Goal: Navigation & Orientation: Find specific page/section

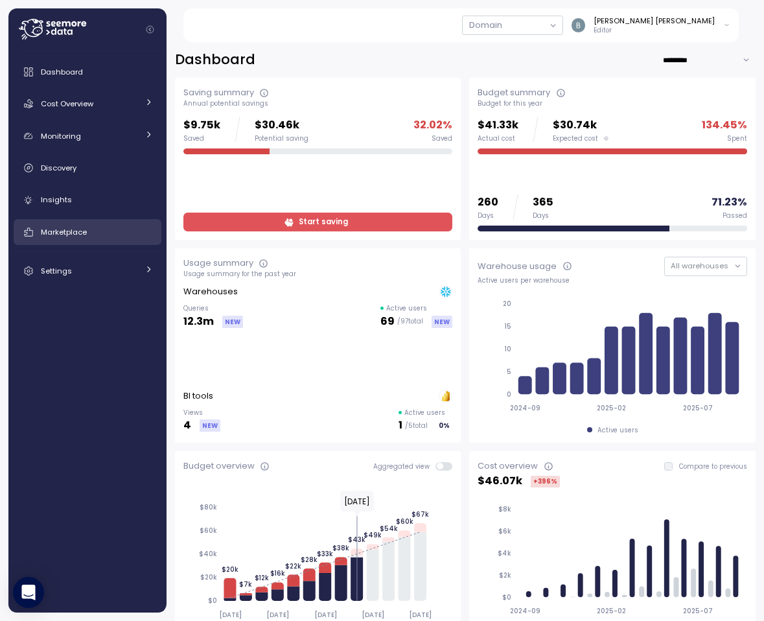
click at [72, 235] on span "Marketplace" at bounding box center [64, 232] width 46 height 10
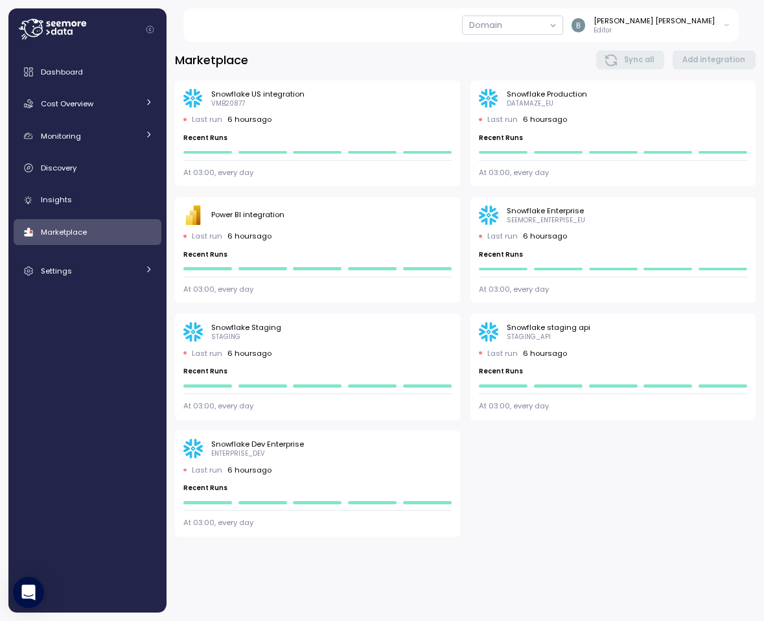
click at [559, 57] on div "Marketplace Sync all Add integration" at bounding box center [465, 60] width 581 height 19
click at [686, 27] on p "Editor" at bounding box center [654, 30] width 121 height 9
click at [561, 59] on div "Marketplace Sync all Add integration" at bounding box center [465, 60] width 581 height 19
click at [498, 57] on div "Marketplace Sync all Add integration" at bounding box center [465, 60] width 581 height 19
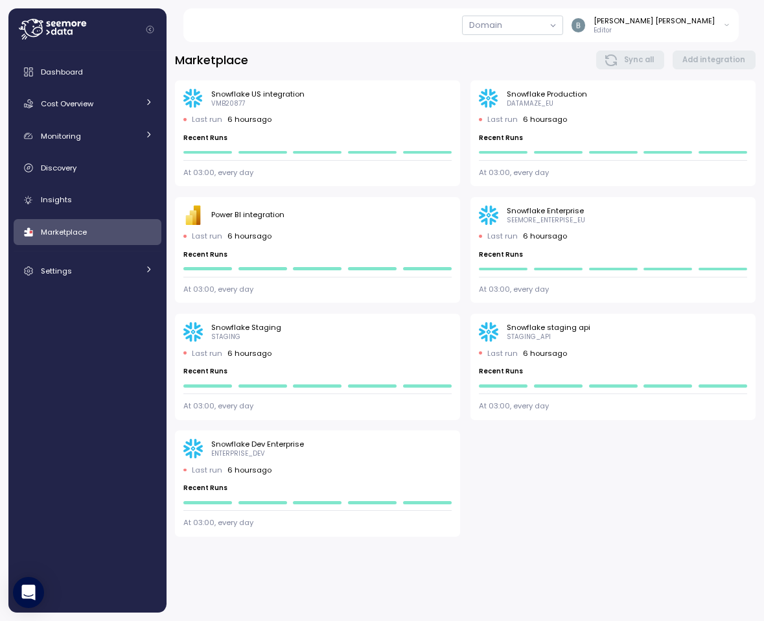
click at [638, 497] on div "Snowflake US integration VMB20877 Last run 6 hours ago Recent Runs At 03:00, ev…" at bounding box center [465, 308] width 581 height 456
click at [671, 32] on p "Editor" at bounding box center [654, 30] width 121 height 9
click at [389, 59] on div "Marketplace Sync all Add integration" at bounding box center [465, 60] width 581 height 19
click at [89, 279] on link "Settings" at bounding box center [88, 271] width 148 height 26
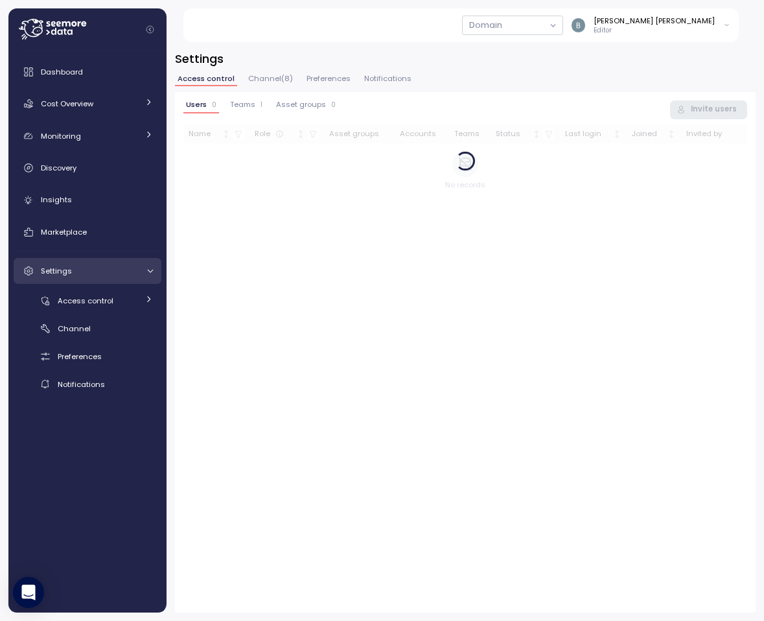
click at [89, 277] on link "Settings" at bounding box center [88, 271] width 148 height 26
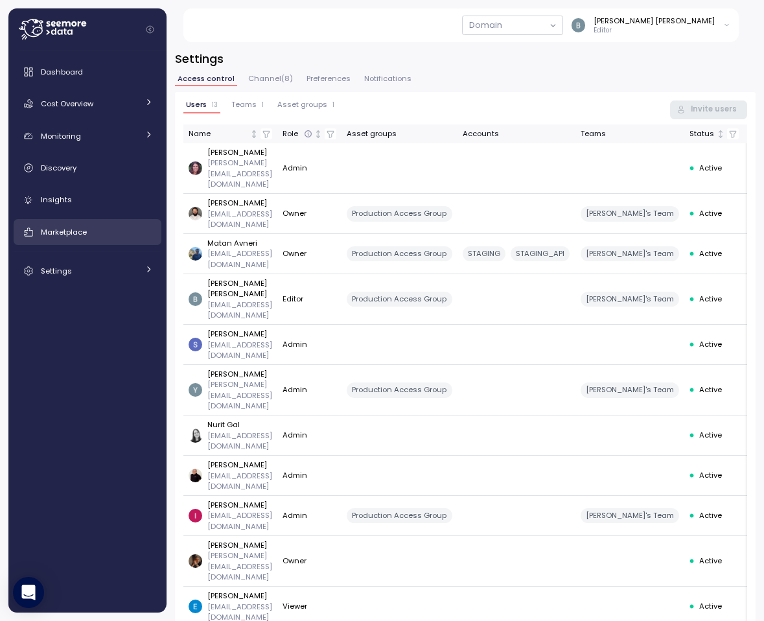
click at [111, 229] on div "Marketplace" at bounding box center [97, 232] width 112 height 13
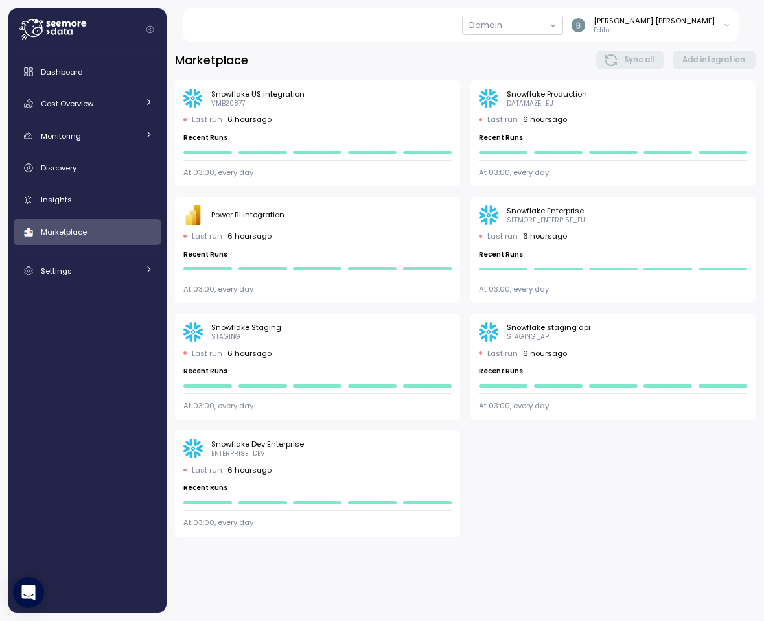
click at [531, 475] on div "Snowflake US integration VMB20877 Last run 6 hours ago Recent Runs At 03:00, ev…" at bounding box center [465, 308] width 581 height 456
click at [660, 446] on div "Snowflake US integration VMB20877 Last run 6 hours ago Recent Runs At 03:00, ev…" at bounding box center [465, 308] width 581 height 456
click at [586, 464] on div "Snowflake US integration VMB20877 Last run 6 hours ago Recent Runs At 03:00, ev…" at bounding box center [465, 308] width 581 height 456
click at [581, 467] on div "Snowflake US integration VMB20877 Last run 6 hours ago Recent Runs At 03:00, ev…" at bounding box center [465, 308] width 581 height 456
